Goal: Information Seeking & Learning: Find specific fact

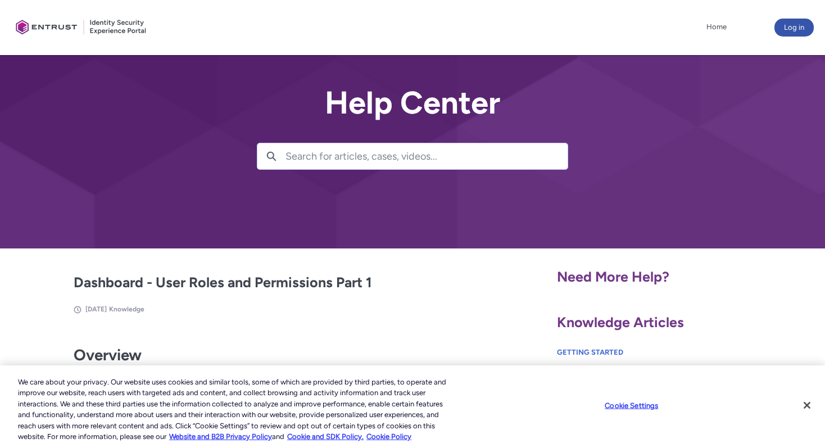
click at [294, 166] on input "Search for articles, cases, videos..." at bounding box center [426, 156] width 282 height 26
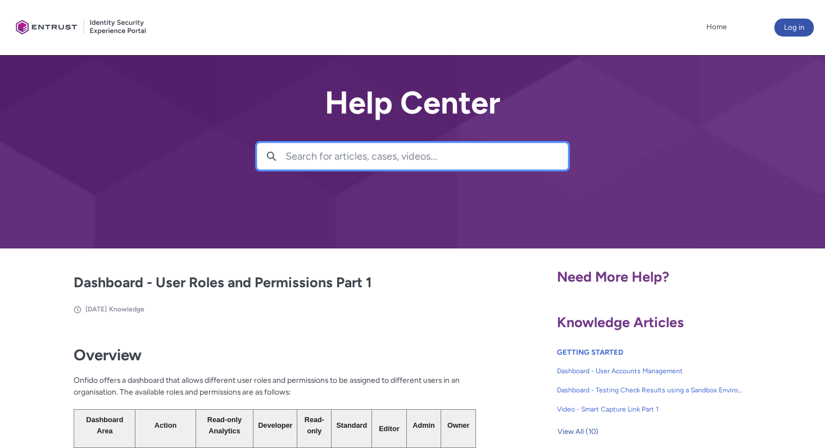
click at [294, 166] on input "Search for articles, cases, videos..." at bounding box center [426, 156] width 282 height 26
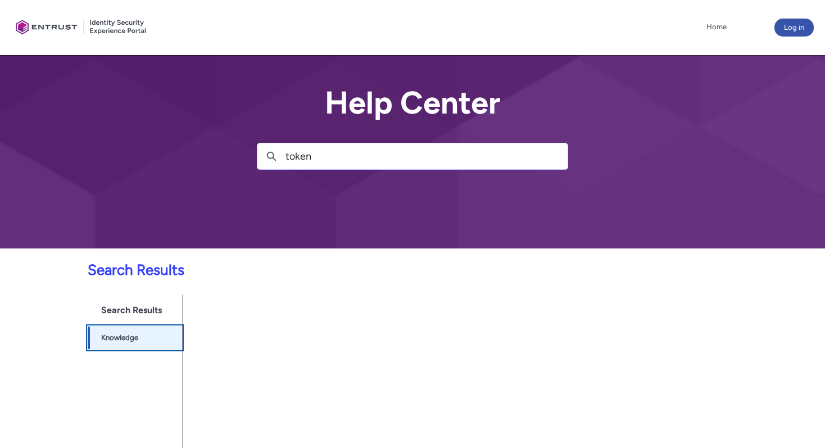
click at [134, 333] on span "Knowledge" at bounding box center [119, 337] width 37 height 11
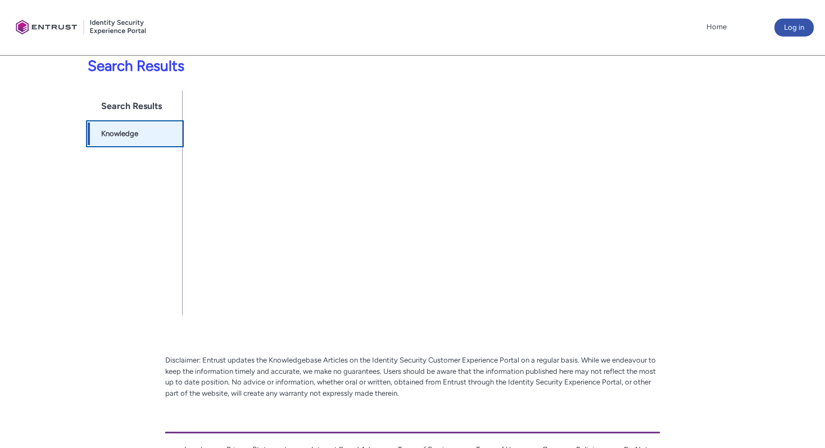
scroll to position [245, 0]
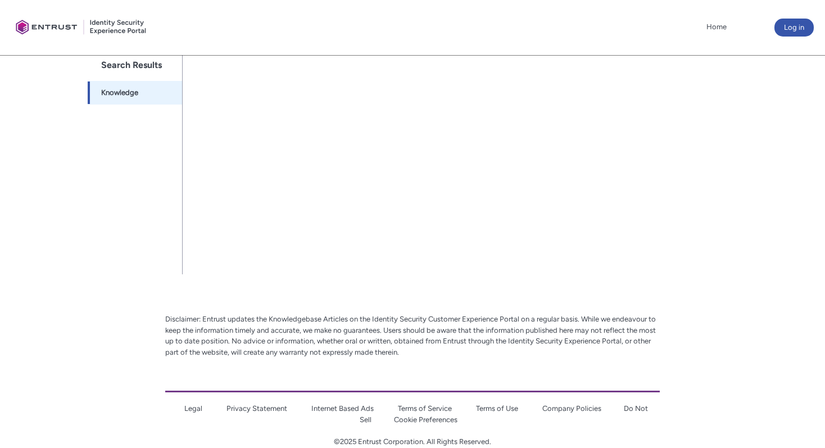
click at [255, 253] on div at bounding box center [419, 161] width 473 height 225
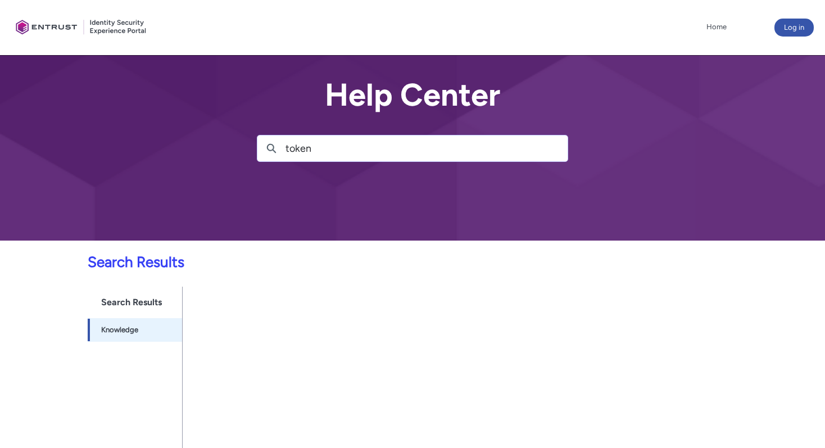
scroll to position [0, 0]
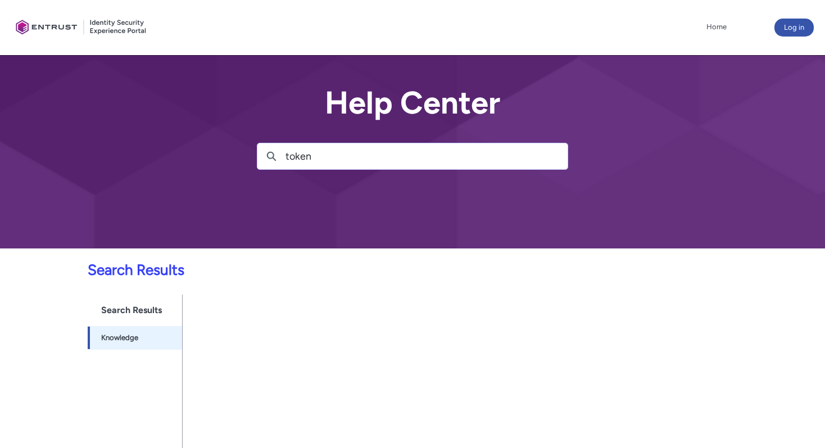
click at [330, 157] on input "token" at bounding box center [426, 156] width 282 height 26
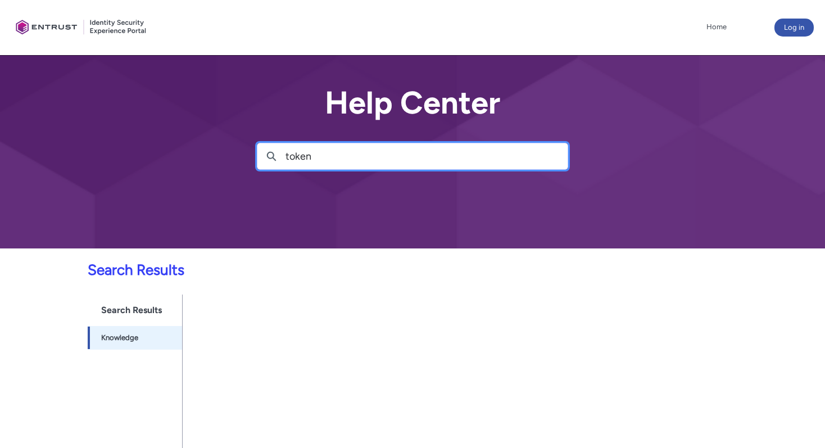
click at [330, 157] on input "token" at bounding box center [426, 156] width 282 height 26
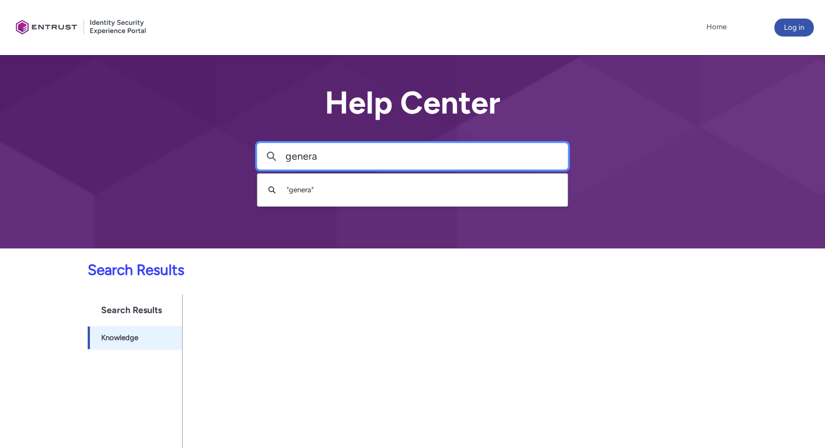
type input "generat"
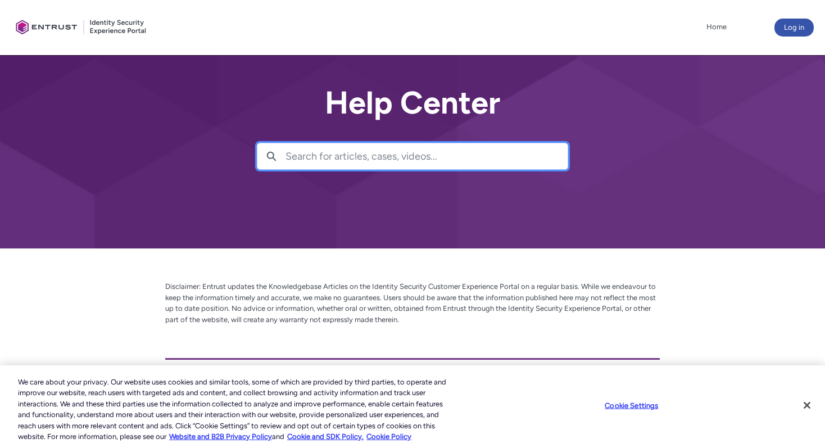
click at [362, 153] on input "Search for articles, cases, videos..." at bounding box center [426, 156] width 282 height 26
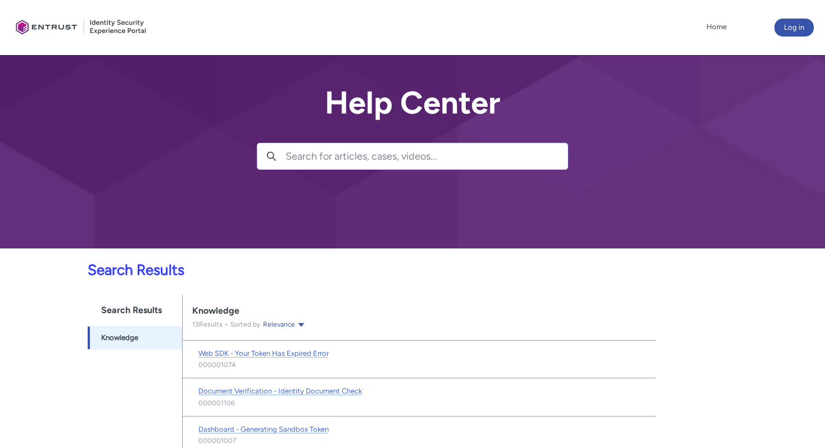
scroll to position [71, 0]
